Goal: Information Seeking & Learning: Understand process/instructions

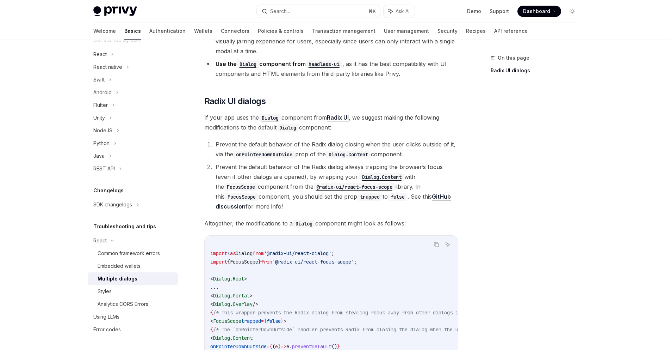
scroll to position [138, 0]
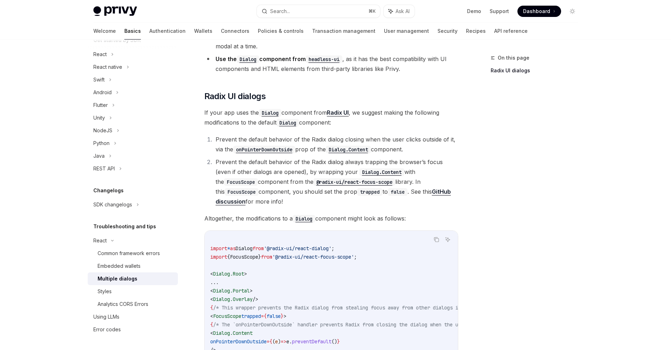
click at [489, 149] on div "On this page Radix UI dialogs" at bounding box center [530, 202] width 107 height 296
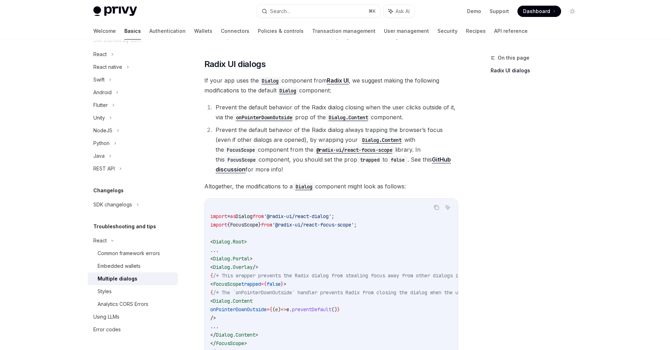
scroll to position [174, 0]
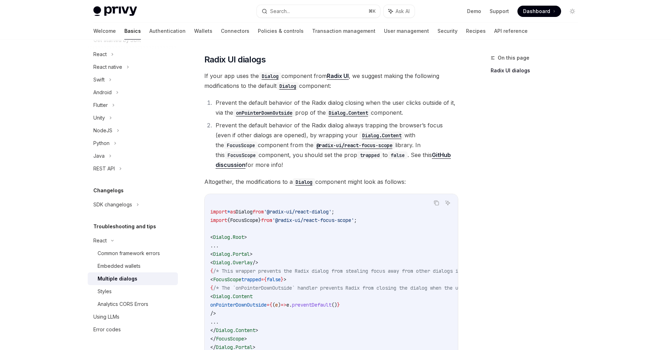
click at [319, 271] on span "/* This wrapper prevents the Radix dialog from stealing focus away from other d…" at bounding box center [355, 270] width 285 height 6
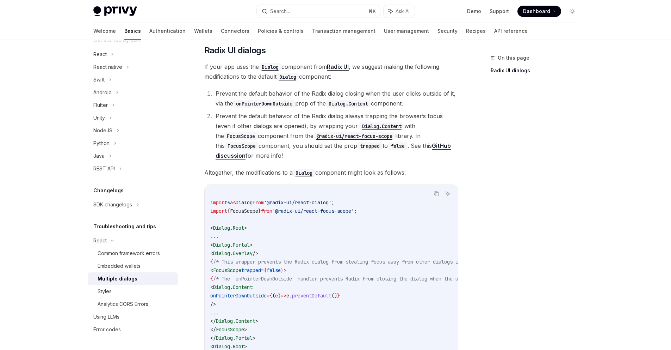
click at [326, 216] on code "import * as Dialog from '@radix-ui/react-dialog' ; import { FocusScope } from '…" at bounding box center [375, 270] width 330 height 161
click at [342, 208] on span "'@radix-ui/react-focus-scope'" at bounding box center [313, 211] width 82 height 6
click at [354, 210] on span "'@radix-ui/react-focus-scope'" at bounding box center [313, 211] width 82 height 6
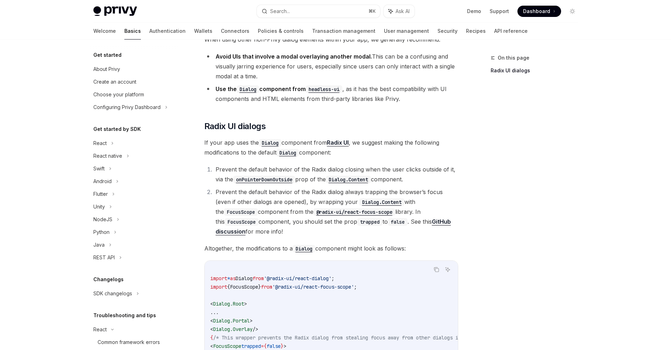
scroll to position [62, 0]
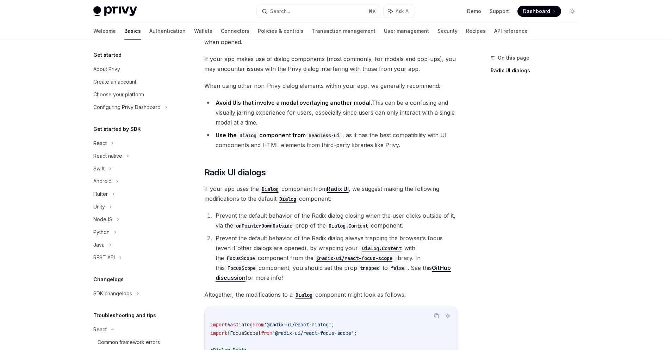
drag, startPoint x: 224, startPoint y: 102, endPoint x: 298, endPoint y: 107, distance: 74.5
click at [298, 107] on li "Avoid UIs that involve a modal overlaying another modal. This can be a confusin…" at bounding box center [331, 113] width 254 height 30
drag, startPoint x: 280, startPoint y: 120, endPoint x: 265, endPoint y: 100, distance: 24.6
click at [265, 100] on li "Avoid UIs that involve a modal overlaying another modal. This can be a confusin…" at bounding box center [331, 113] width 254 height 30
click at [296, 107] on li "Avoid UIs that involve a modal overlaying another modal. This can be a confusin…" at bounding box center [331, 113] width 254 height 30
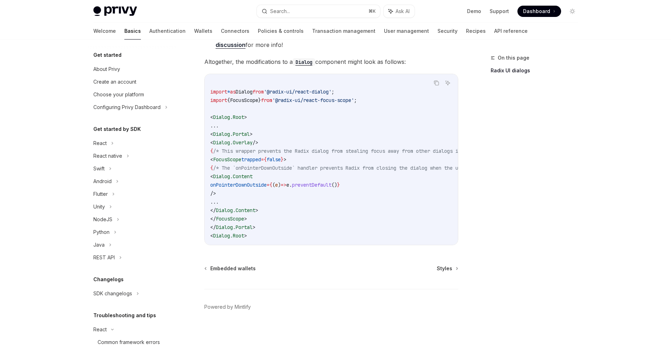
scroll to position [0, 0]
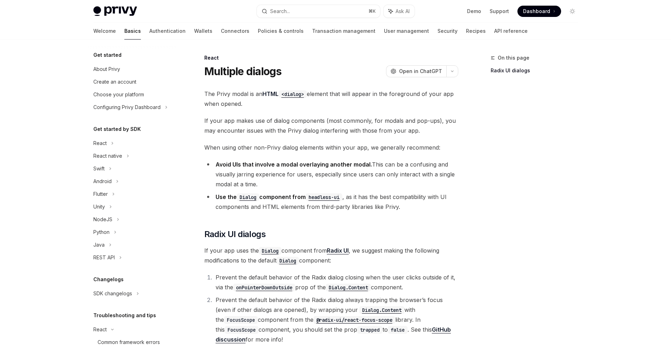
type textarea "*"
